Goal: Task Accomplishment & Management: Manage account settings

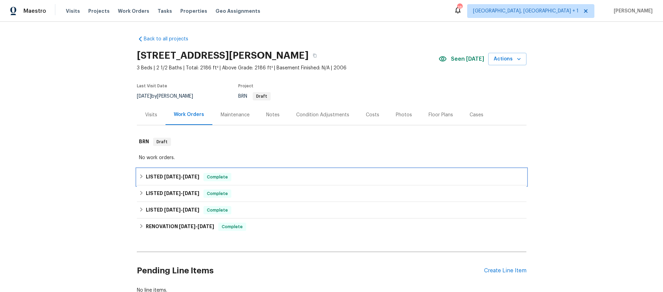
click at [159, 178] on h6 "LISTED [DATE] - [DATE]" at bounding box center [172, 177] width 53 height 8
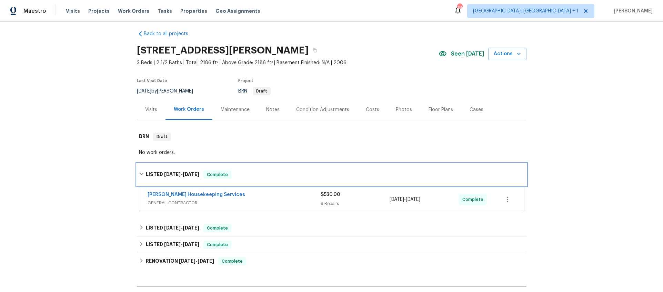
scroll to position [6, 0]
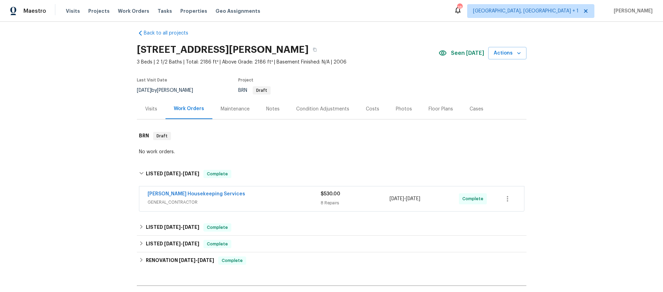
click at [227, 197] on div "[PERSON_NAME] Housekeeping Services" at bounding box center [234, 194] width 173 height 8
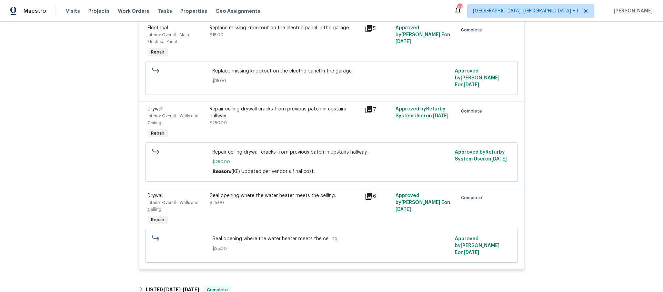
scroll to position [614, 0]
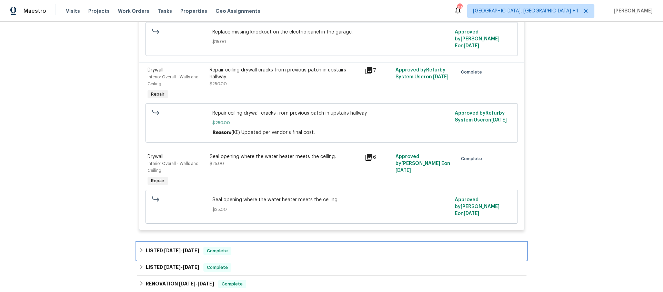
click at [254, 242] on div "LISTED [DATE] - [DATE] Complete" at bounding box center [332, 250] width 390 height 17
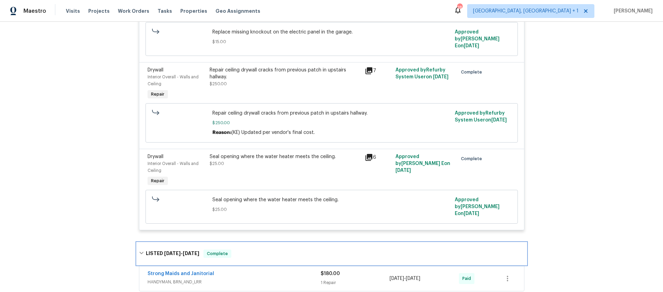
scroll to position [748, 0]
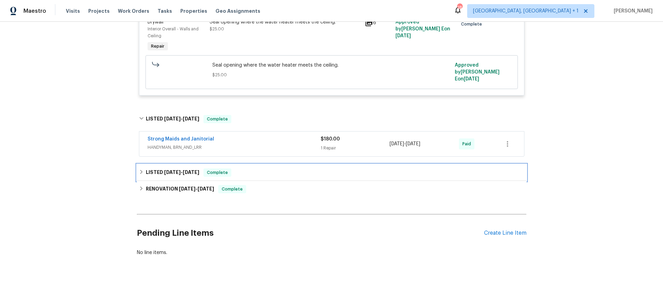
drag, startPoint x: 202, startPoint y: 153, endPoint x: 163, endPoint y: 157, distance: 39.2
click at [202, 168] on div "LISTED [DATE] - [DATE] Complete" at bounding box center [332, 172] width 386 height 8
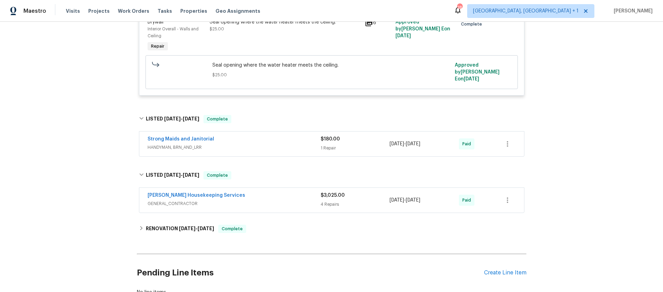
click at [243, 192] on div "[PERSON_NAME] Housekeeping Services" at bounding box center [234, 196] width 173 height 8
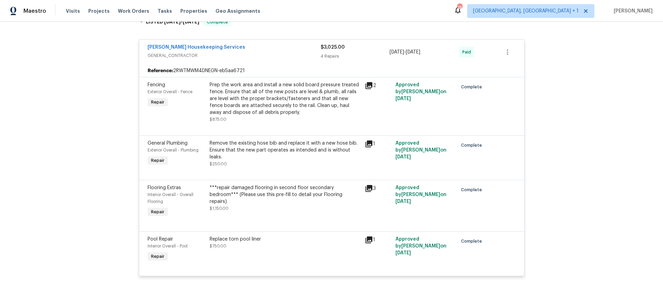
scroll to position [939, 0]
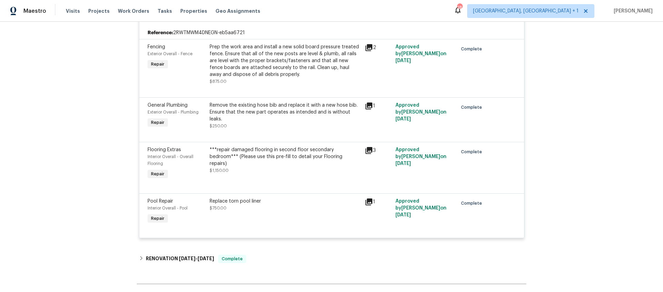
click at [365, 198] on icon at bounding box center [369, 202] width 8 height 8
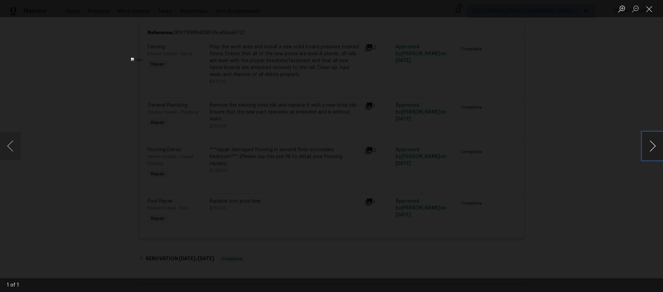
click at [657, 143] on button "Next image" at bounding box center [653, 146] width 21 height 28
click at [588, 156] on div "Lightbox" at bounding box center [331, 146] width 663 height 292
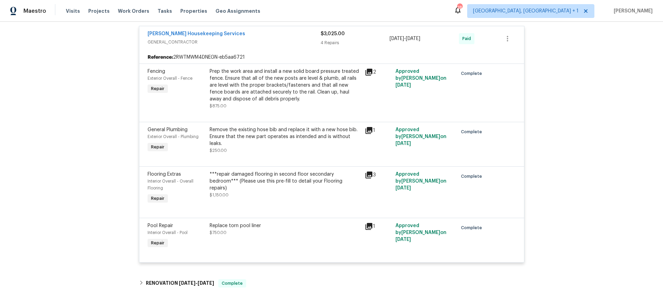
scroll to position [802, 0]
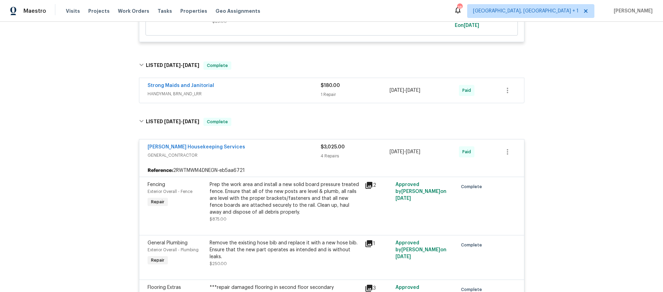
click at [166, 139] on div "[PERSON_NAME] Housekeeping Services GENERAL_CONTRACTOR $3,025.00 4 Repairs [DAT…" at bounding box center [331, 151] width 385 height 25
click at [166, 145] on link "[PERSON_NAME] Housekeeping Services" at bounding box center [197, 147] width 98 height 5
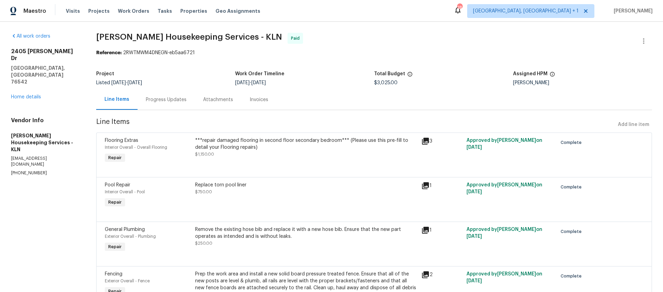
click at [269, 100] on div "Invoices" at bounding box center [258, 99] width 35 height 20
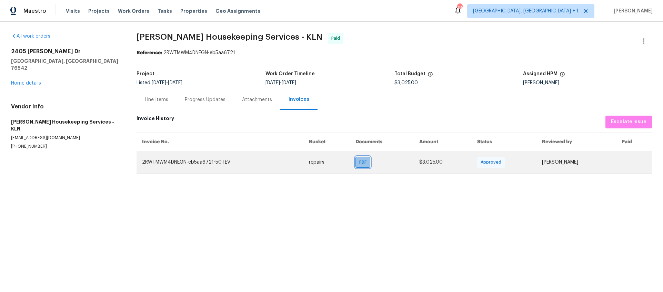
click at [356, 162] on div "PDF" at bounding box center [363, 162] width 15 height 11
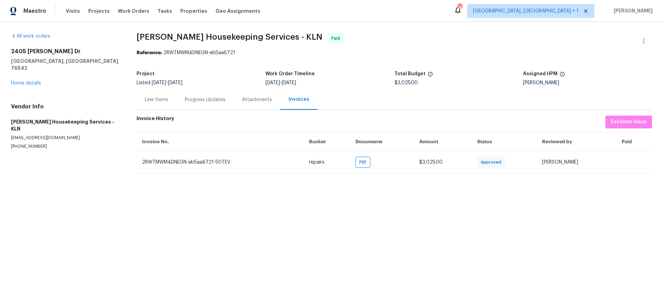
click at [206, 100] on div "Progress Updates" at bounding box center [205, 99] width 41 height 7
